Goal: Task Accomplishment & Management: Manage account settings

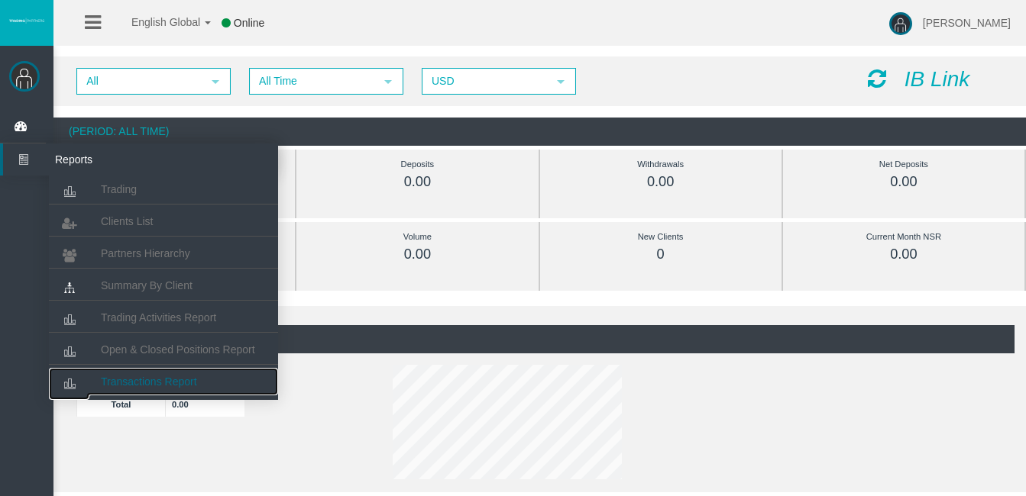
click at [144, 377] on span "Transactions Report" at bounding box center [149, 382] width 96 height 12
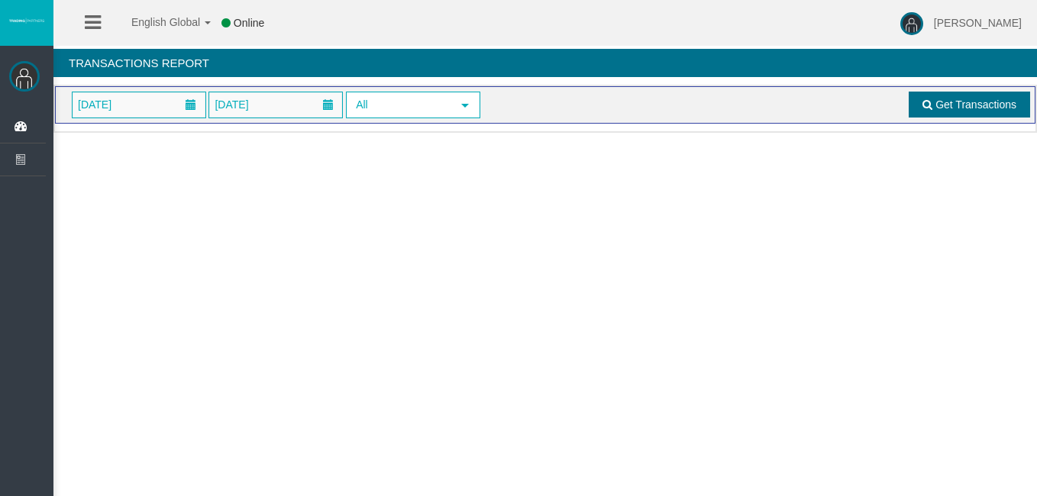
click at [995, 112] on link "Get Transactions" at bounding box center [969, 105] width 121 height 26
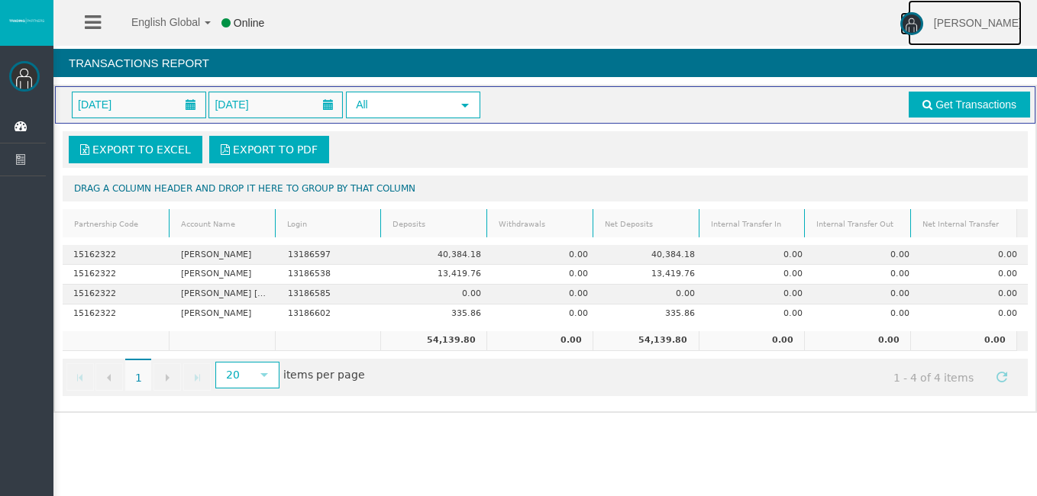
click at [923, 20] on img at bounding box center [912, 23] width 23 height 23
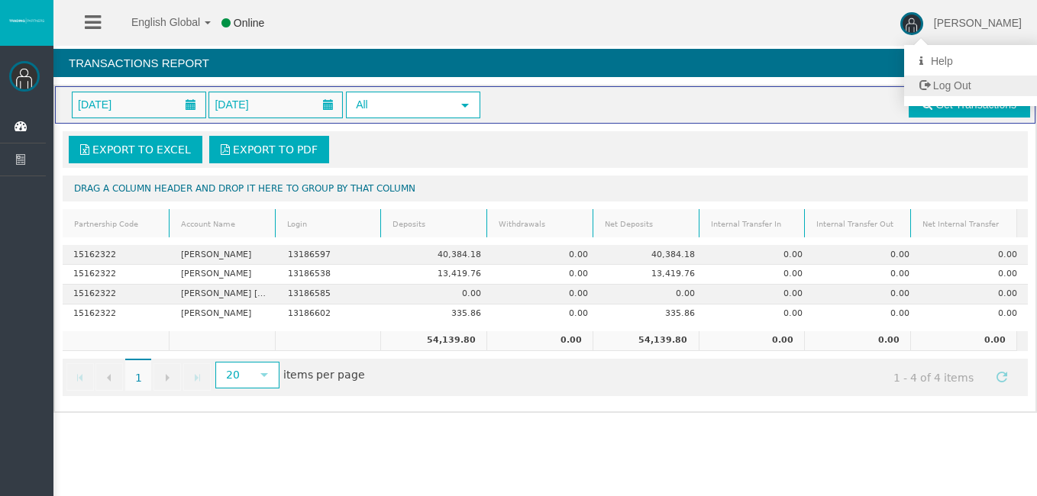
click at [972, 86] on span "Log Out" at bounding box center [952, 85] width 38 height 12
